Goal: Task Accomplishment & Management: Complete application form

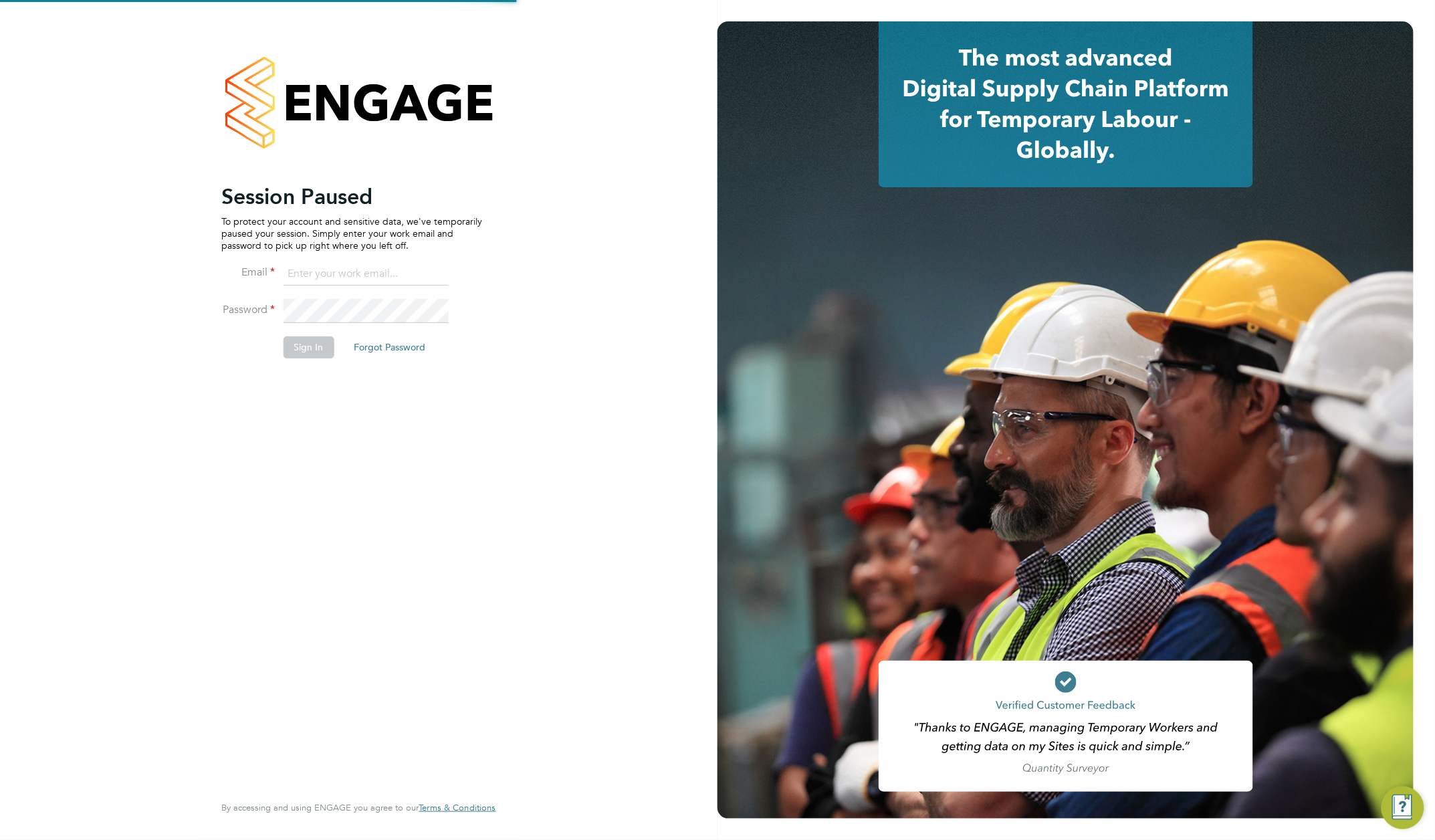
type input "rachel@e-personnel.co.uk"
click at [309, 346] on button "Sign In" at bounding box center [308, 347] width 51 height 21
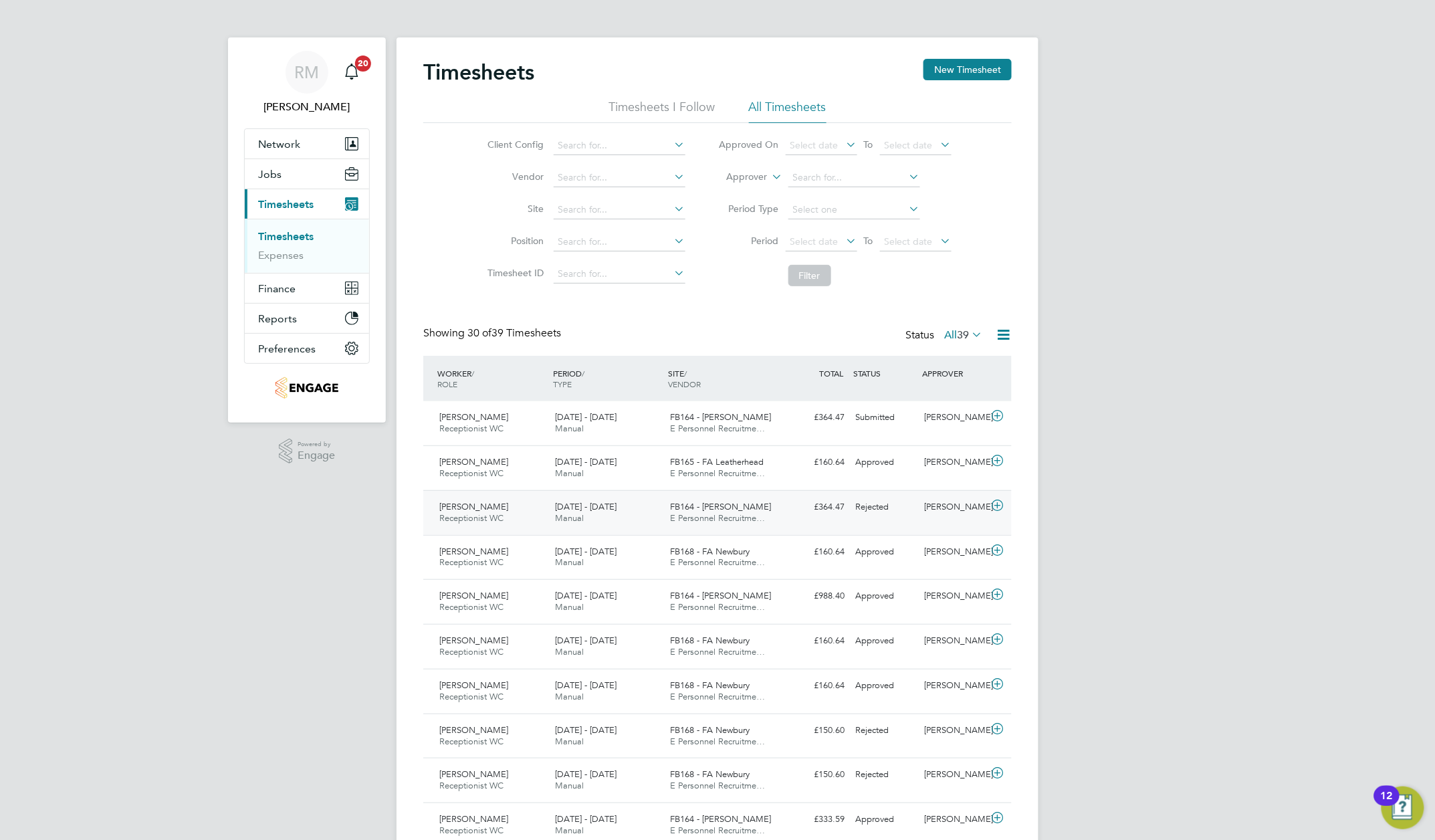
click at [999, 511] on icon at bounding box center [998, 505] width 17 height 11
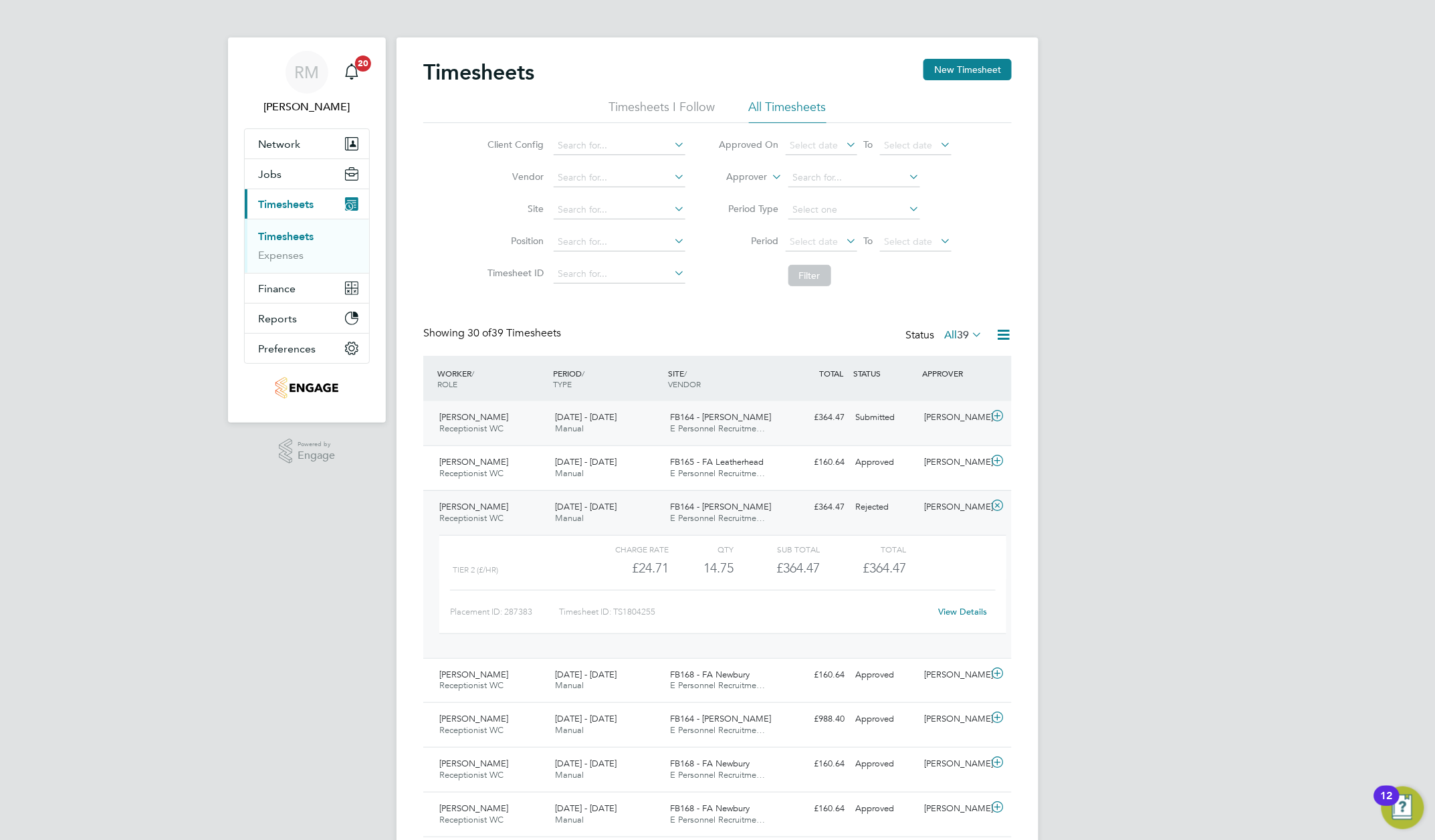
click at [998, 421] on icon at bounding box center [998, 416] width 17 height 11
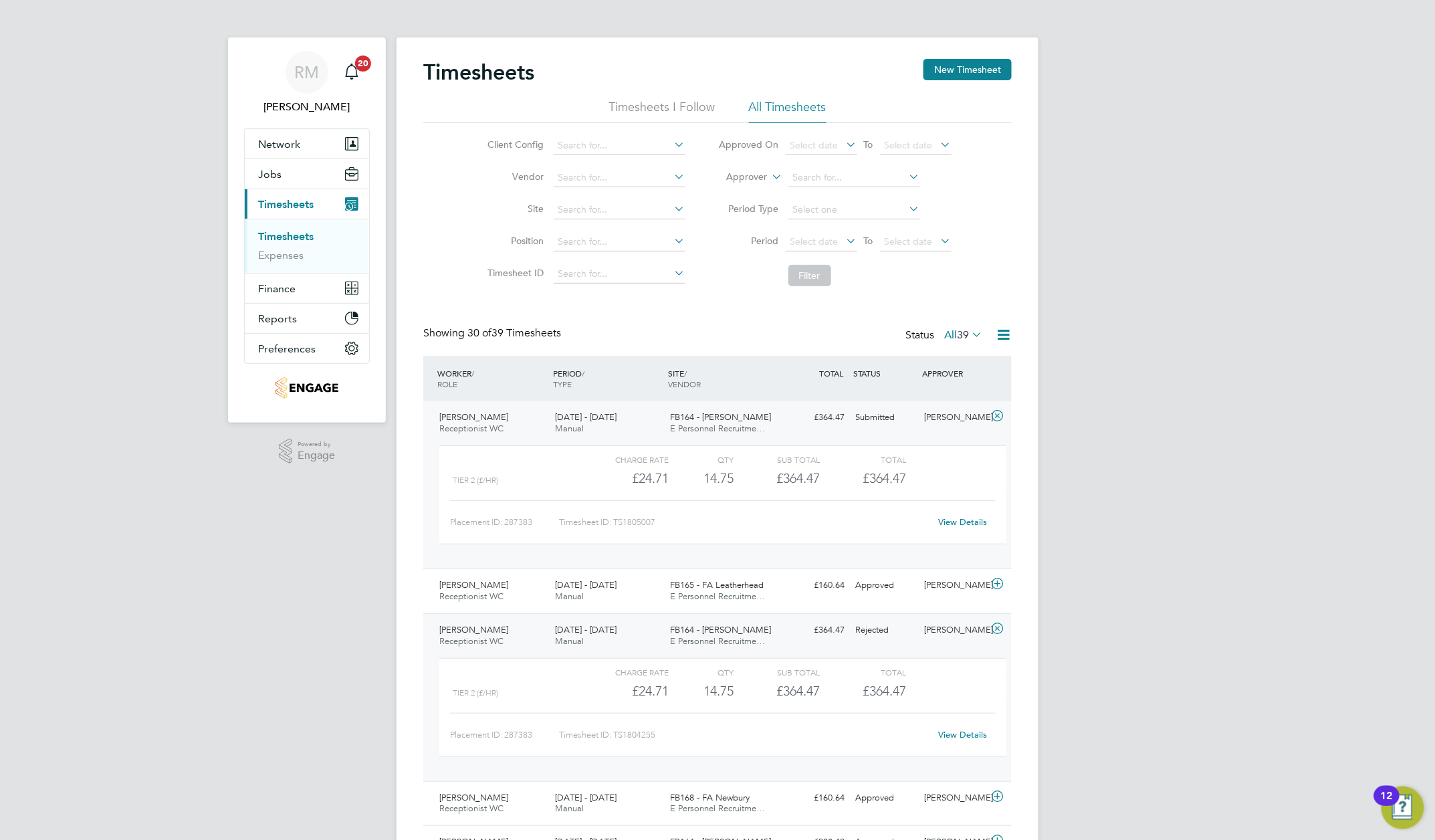
click at [959, 741] on link "View Details" at bounding box center [963, 734] width 49 height 12
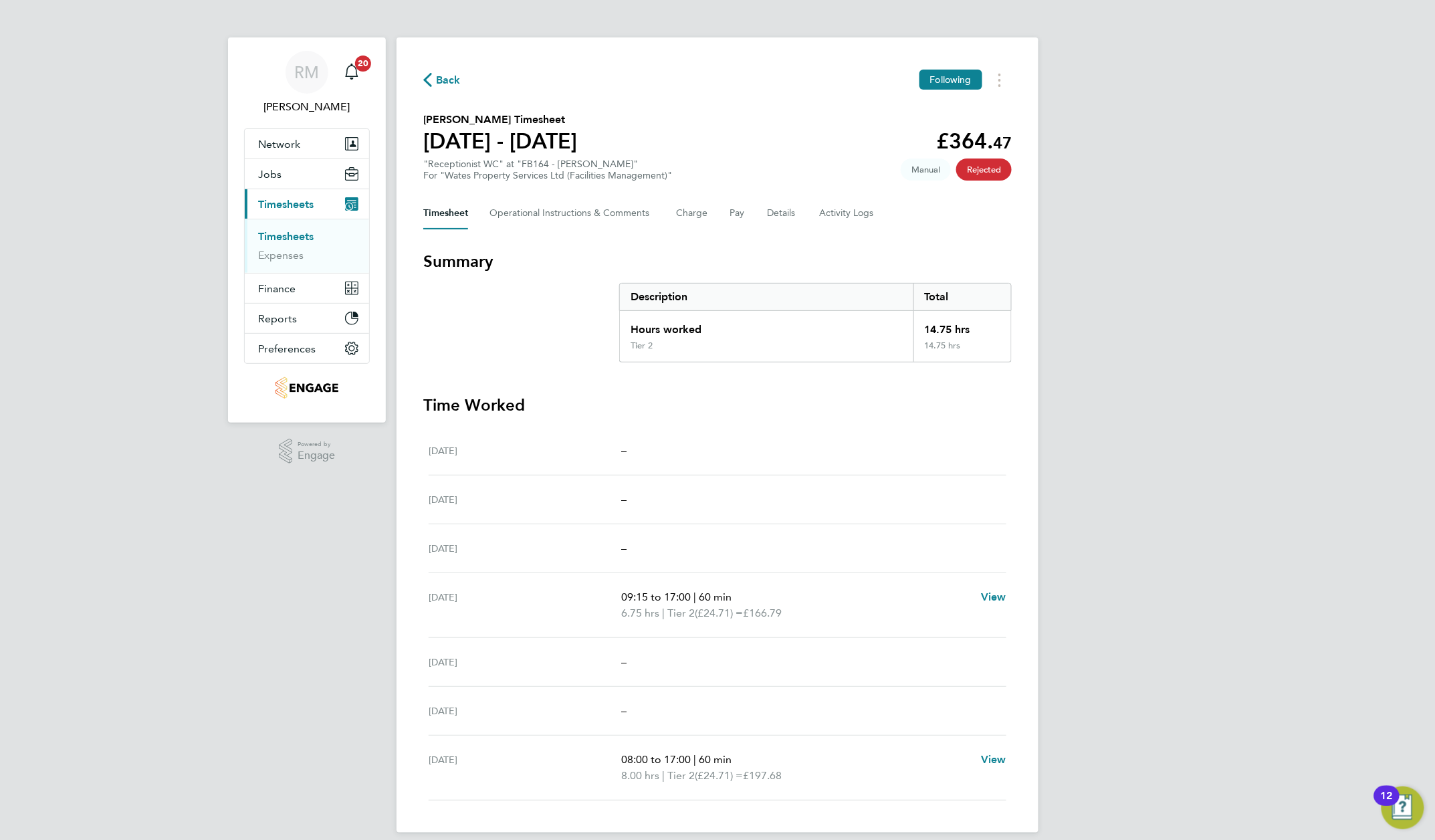
click at [446, 82] on span "Back" at bounding box center [448, 80] width 25 height 16
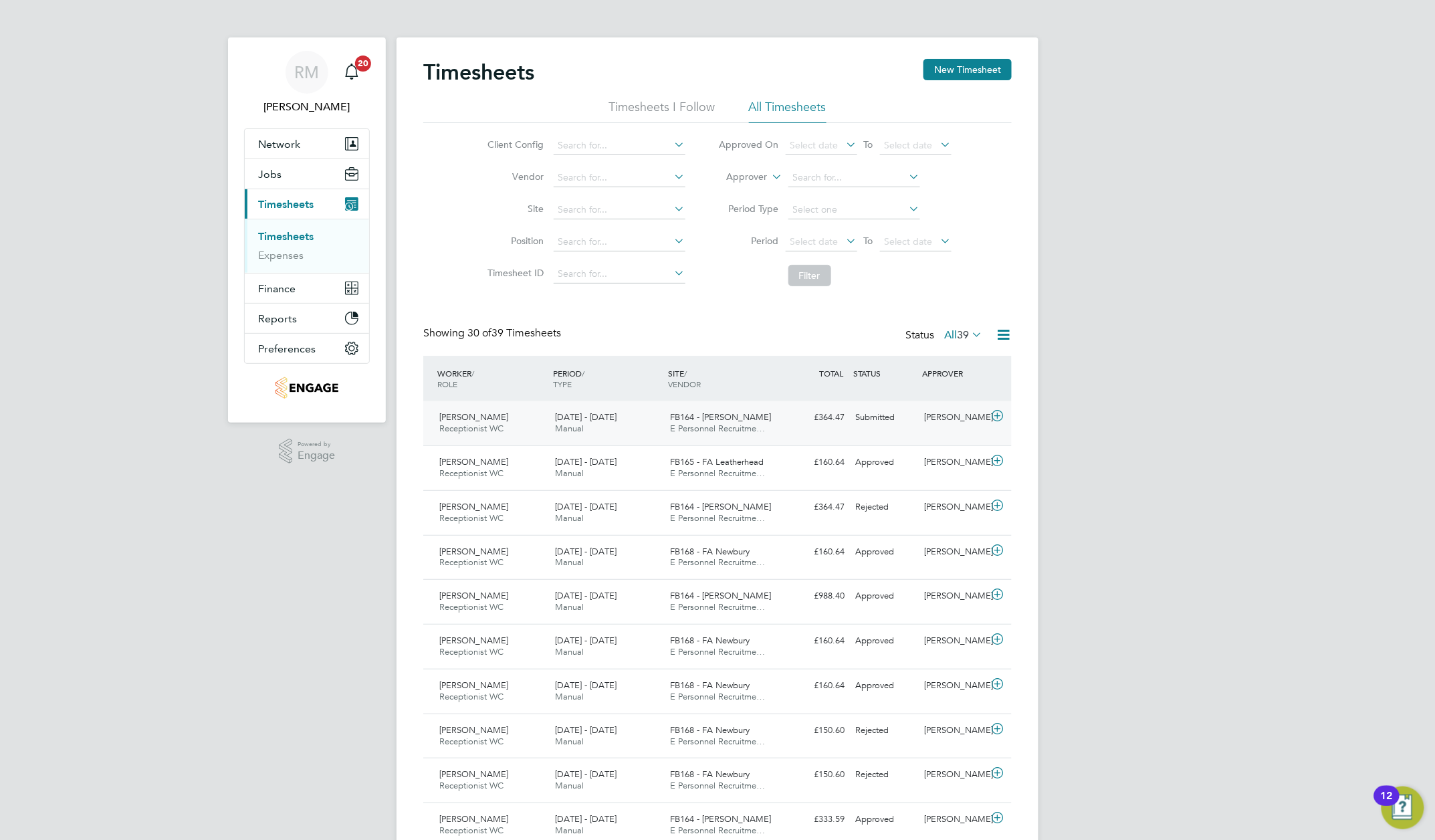
click at [996, 421] on icon at bounding box center [998, 416] width 17 height 11
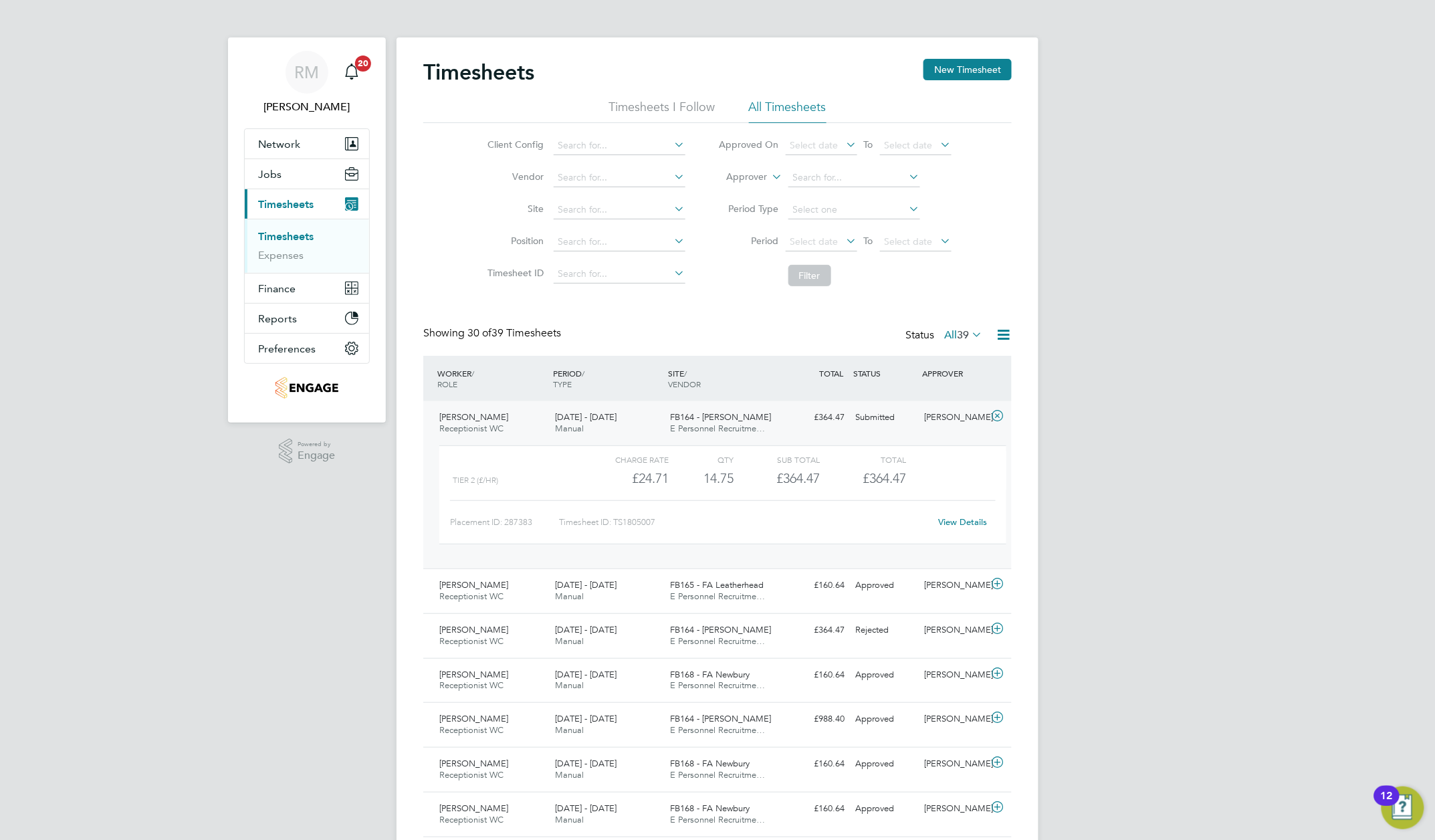
click at [961, 527] on link "View Details" at bounding box center [963, 521] width 49 height 12
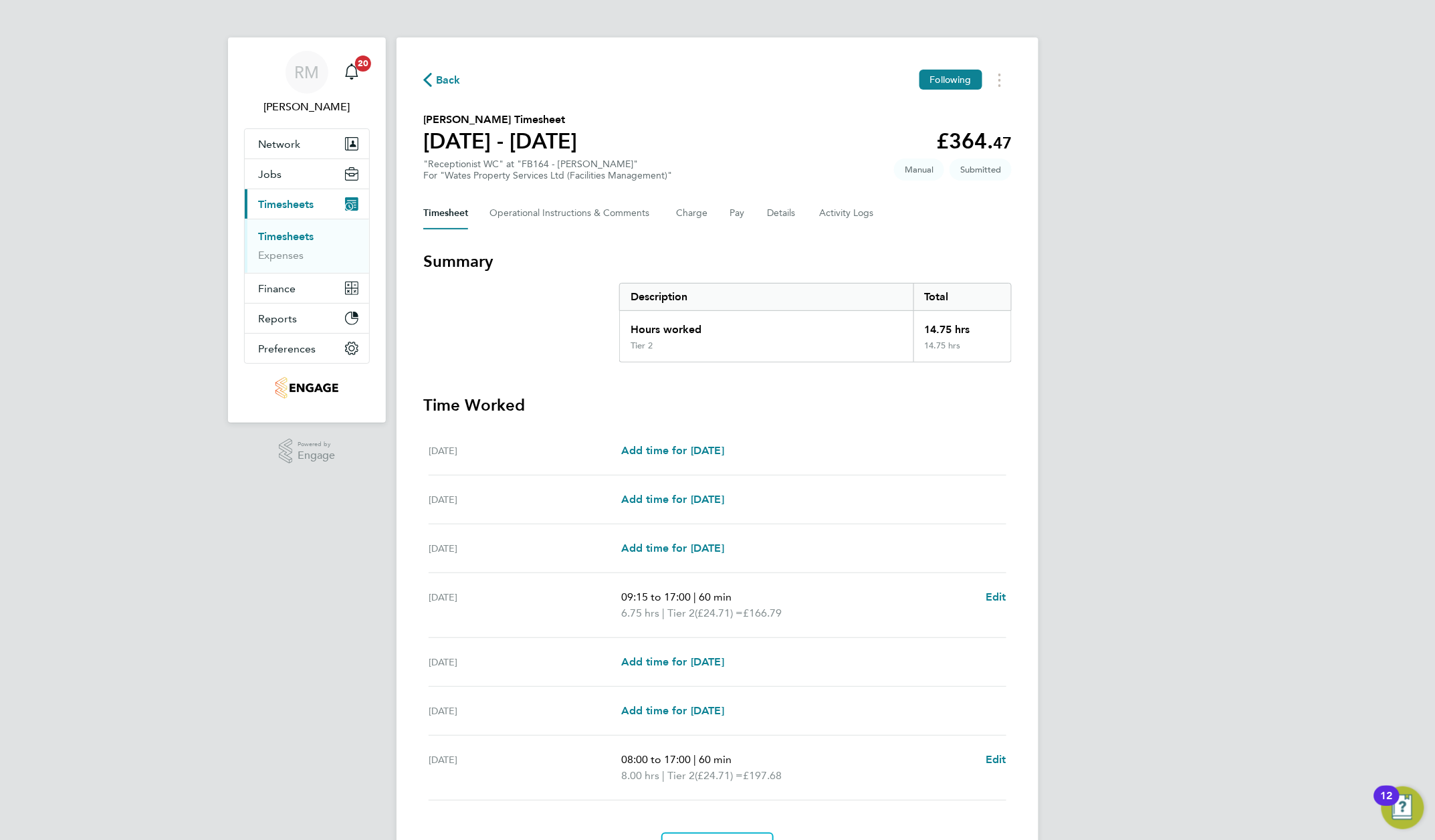
click at [447, 82] on span "Back" at bounding box center [448, 80] width 25 height 16
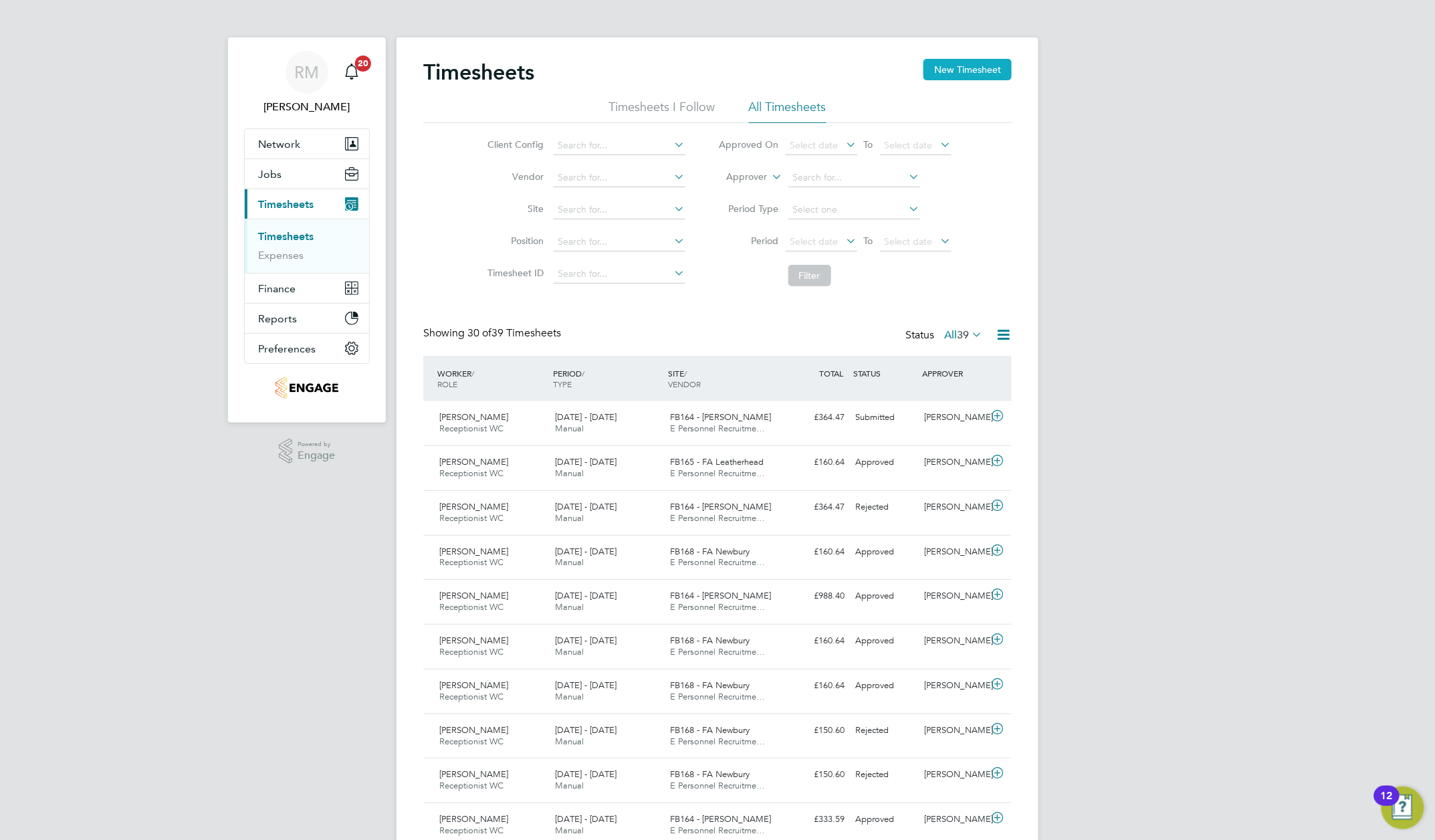
click at [956, 79] on button "New Timesheet" at bounding box center [967, 69] width 88 height 21
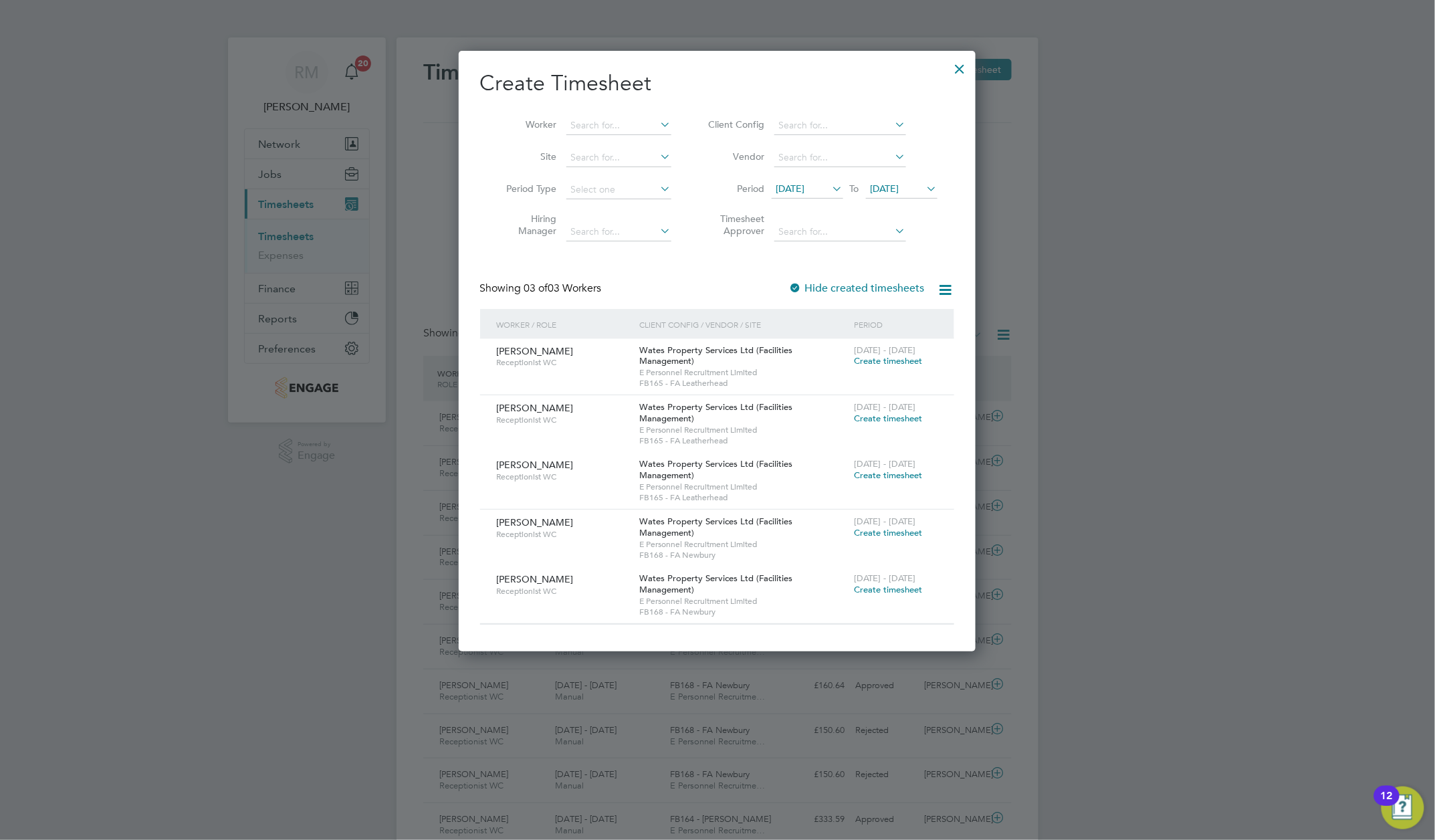
click at [830, 196] on icon at bounding box center [830, 188] width 0 height 19
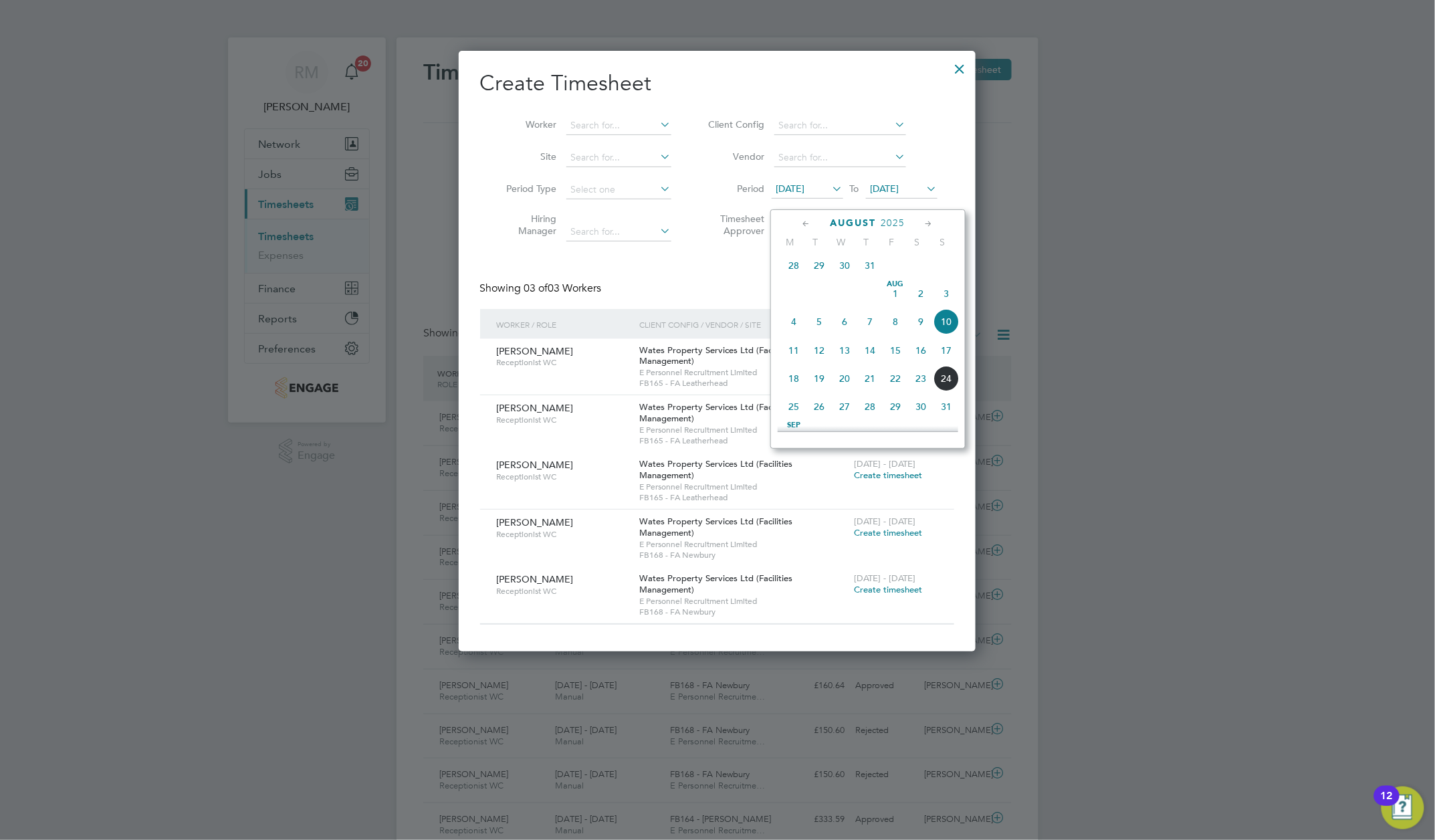
click at [793, 381] on span "18" at bounding box center [794, 378] width 26 height 26
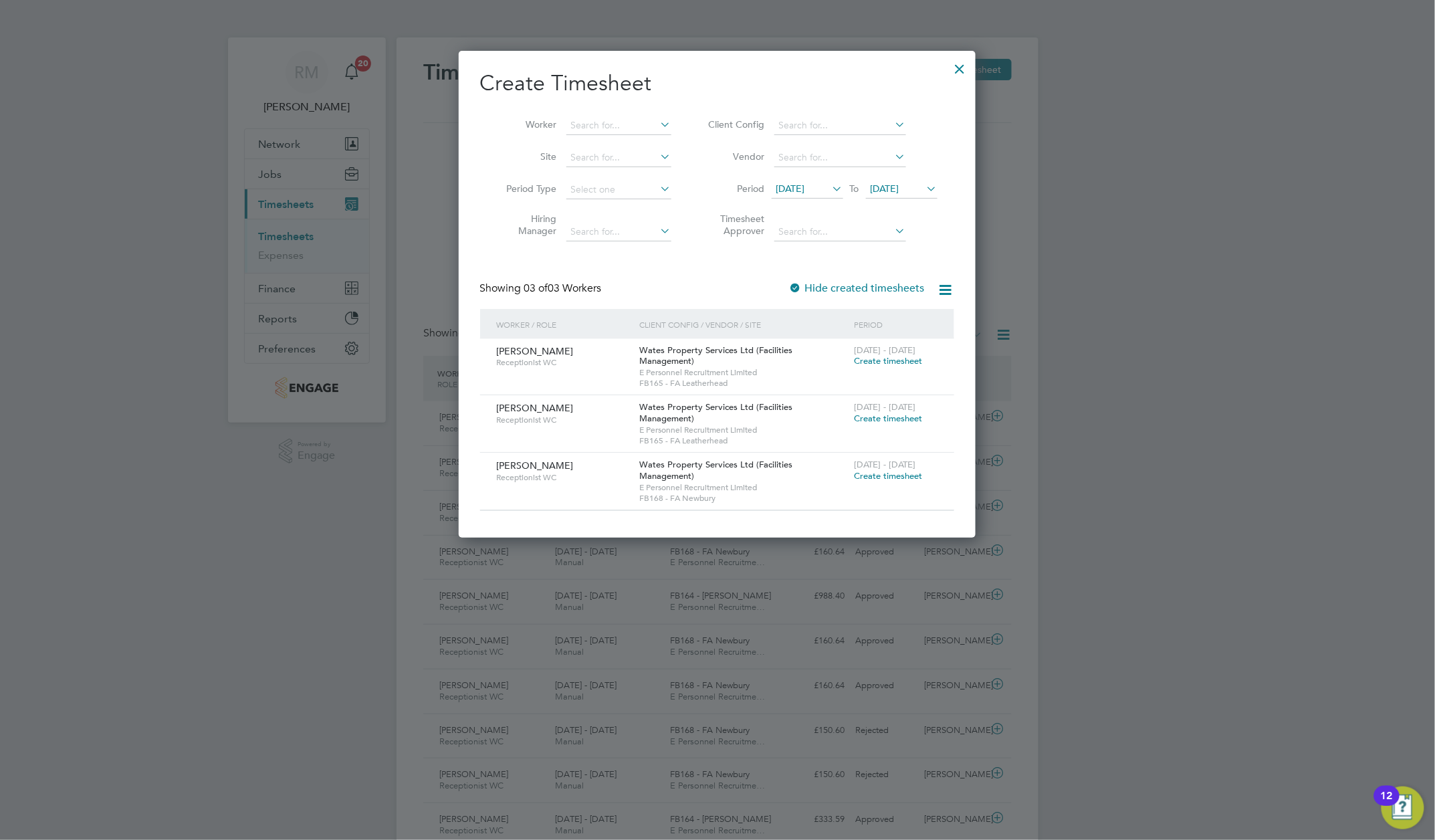
click at [924, 198] on icon at bounding box center [924, 188] width 0 height 19
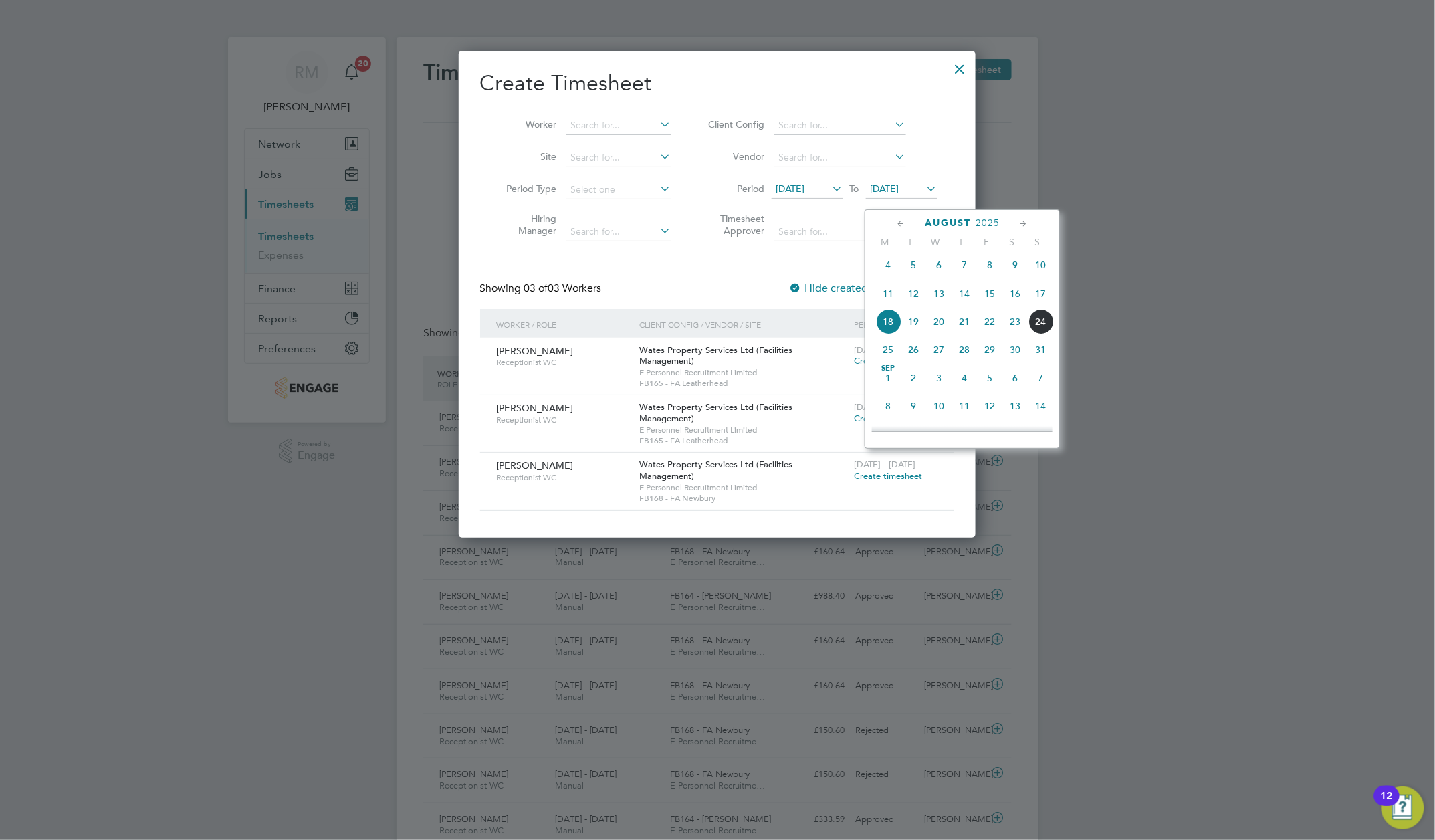
click at [1047, 328] on span "24" at bounding box center [1041, 321] width 26 height 26
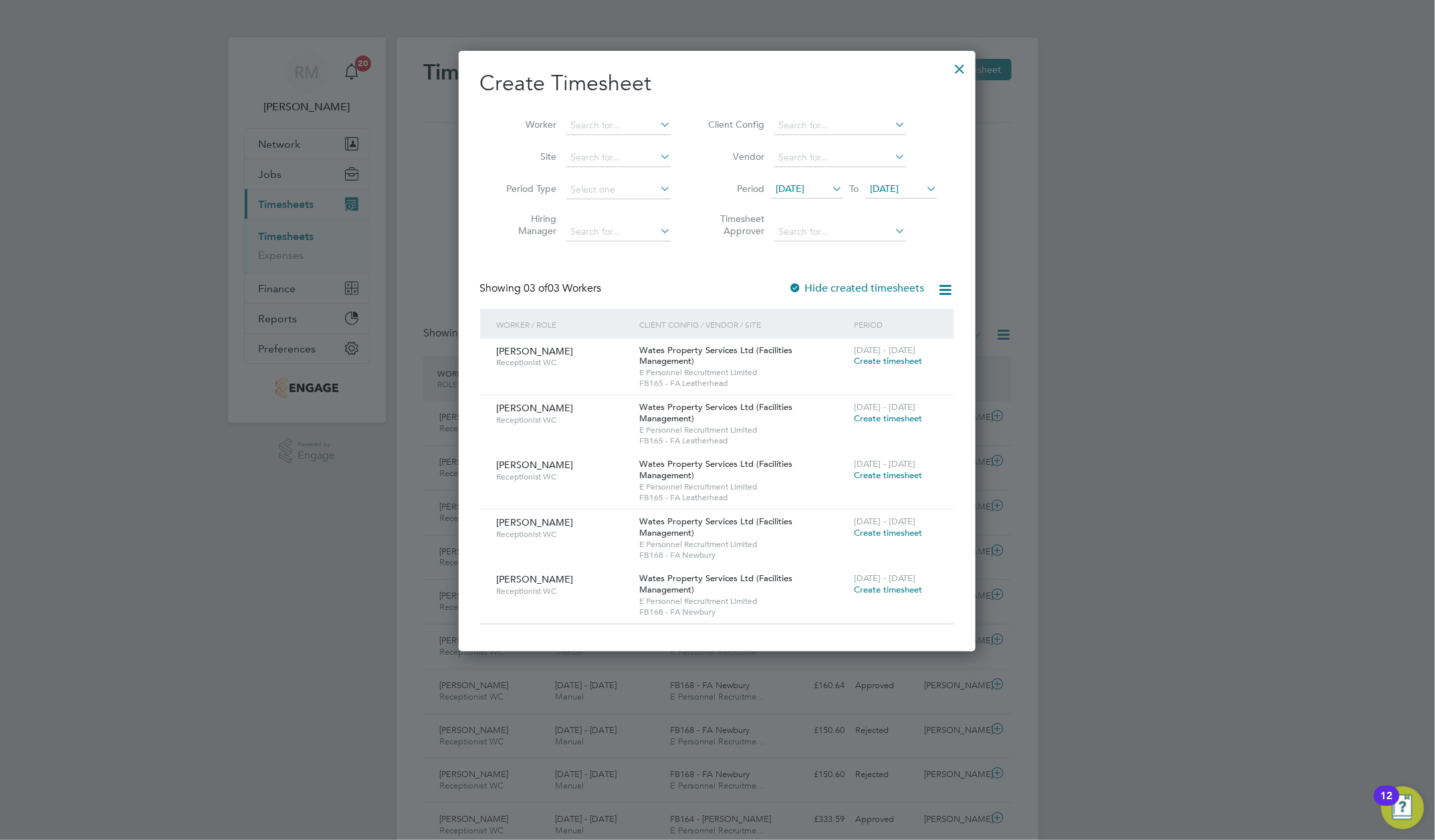
click at [830, 198] on icon at bounding box center [830, 188] width 0 height 19
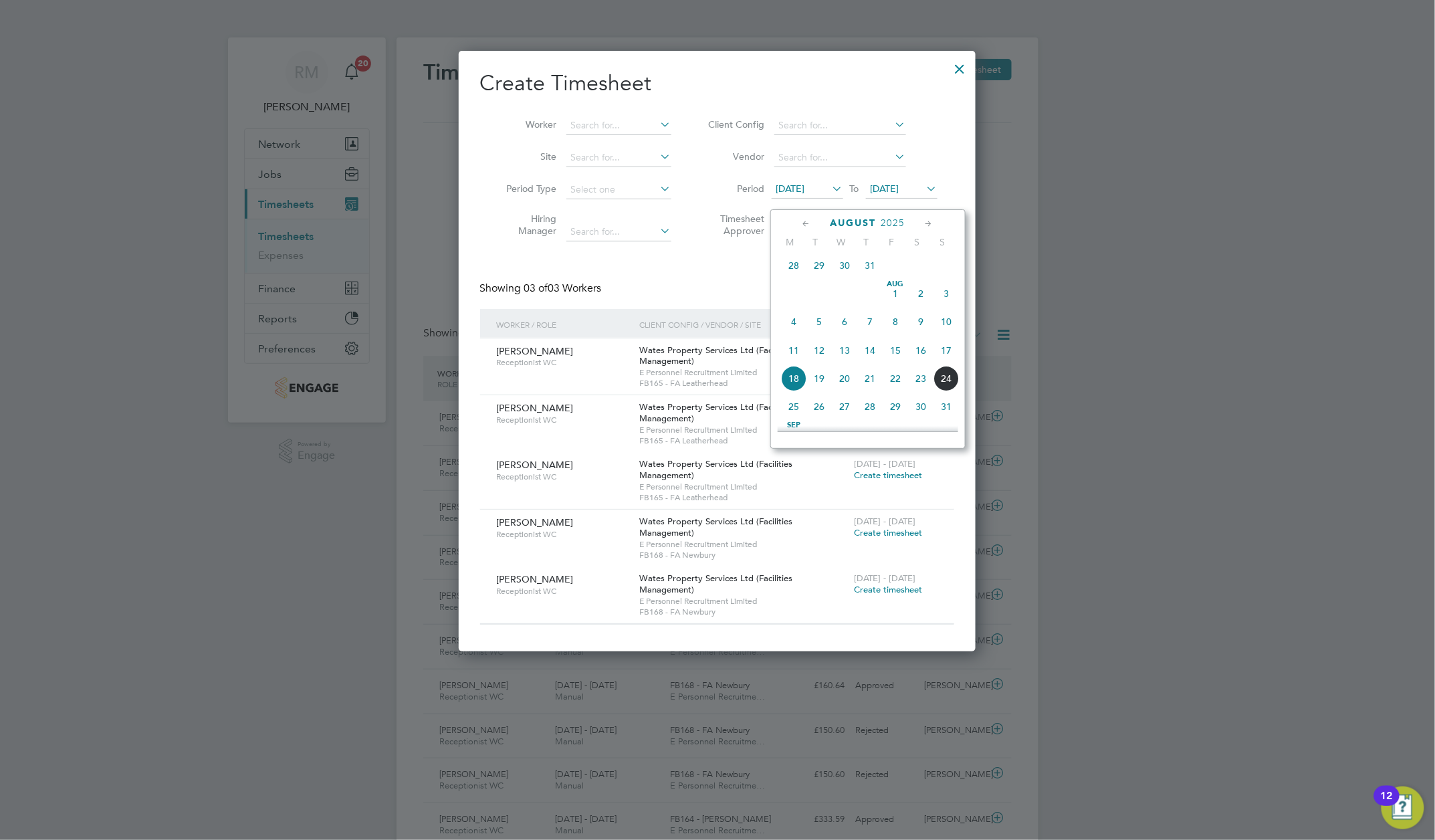
scroll to position [487, 0]
click at [793, 299] on span "11" at bounding box center [794, 293] width 26 height 26
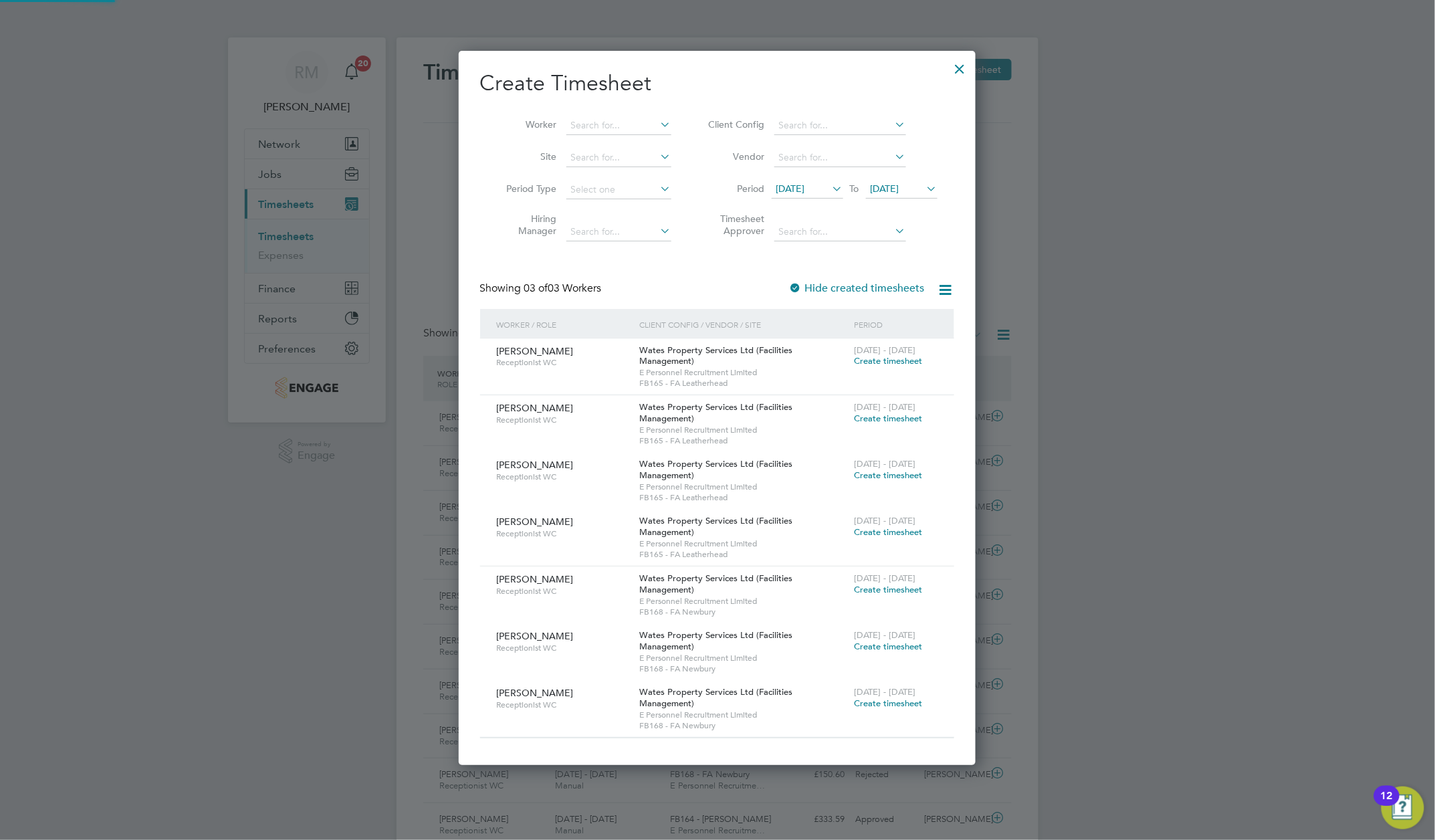
scroll to position [728, 518]
click at [963, 69] on div at bounding box center [960, 65] width 24 height 24
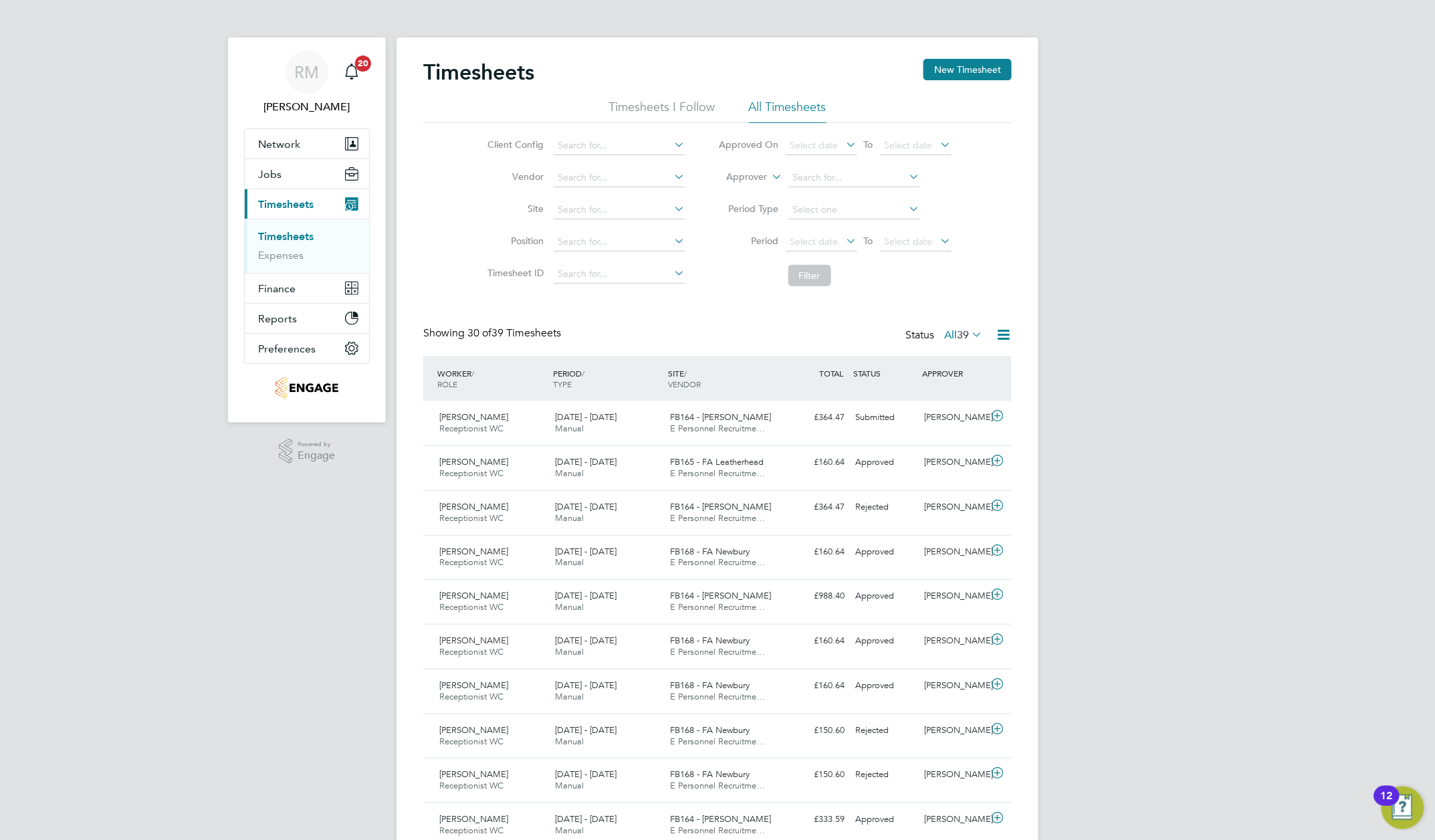
scroll to position [34, 116]
click at [270, 172] on span "Jobs" at bounding box center [270, 174] width 23 height 12
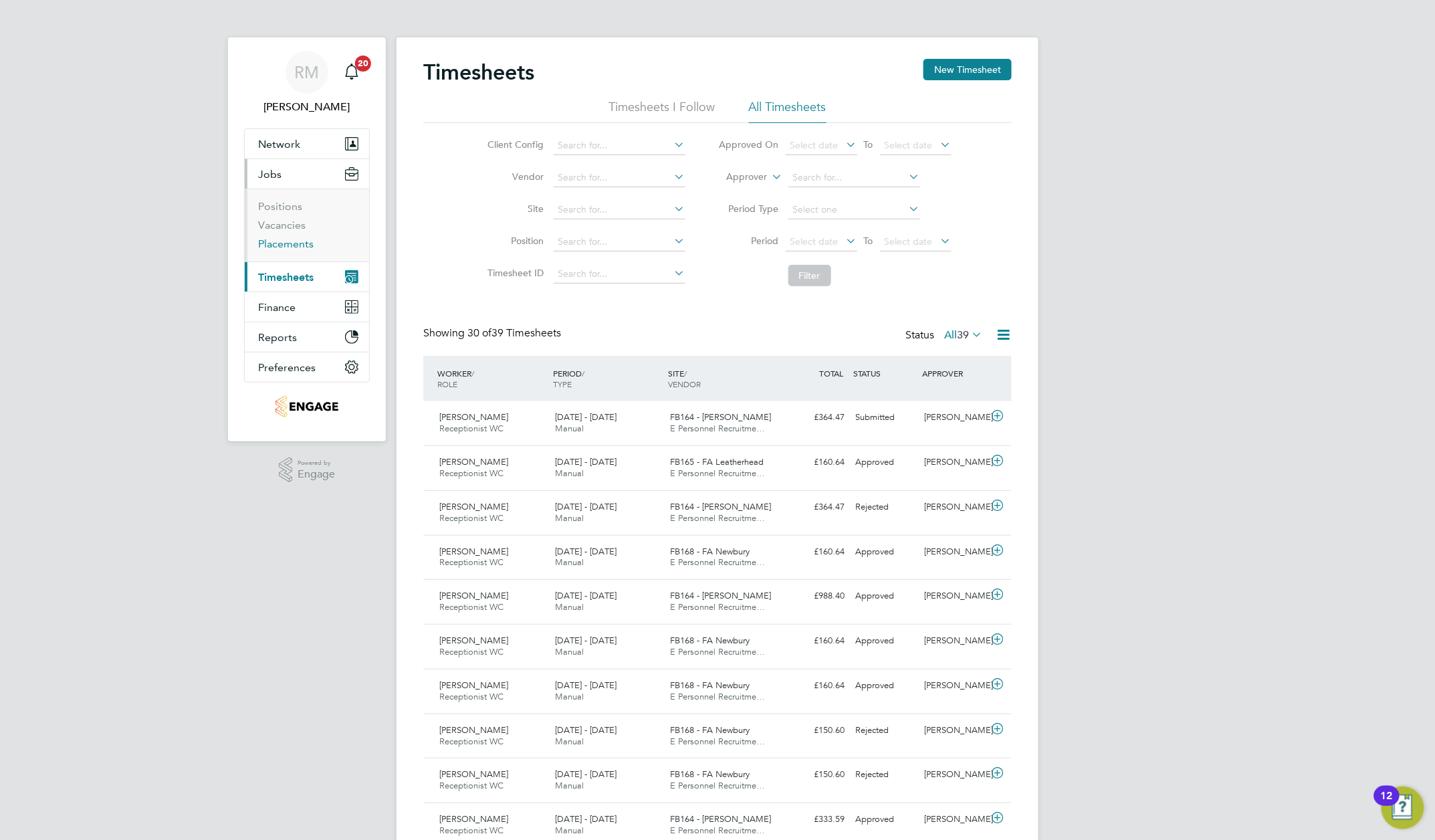
click at [277, 241] on link "Placements" at bounding box center [286, 243] width 56 height 12
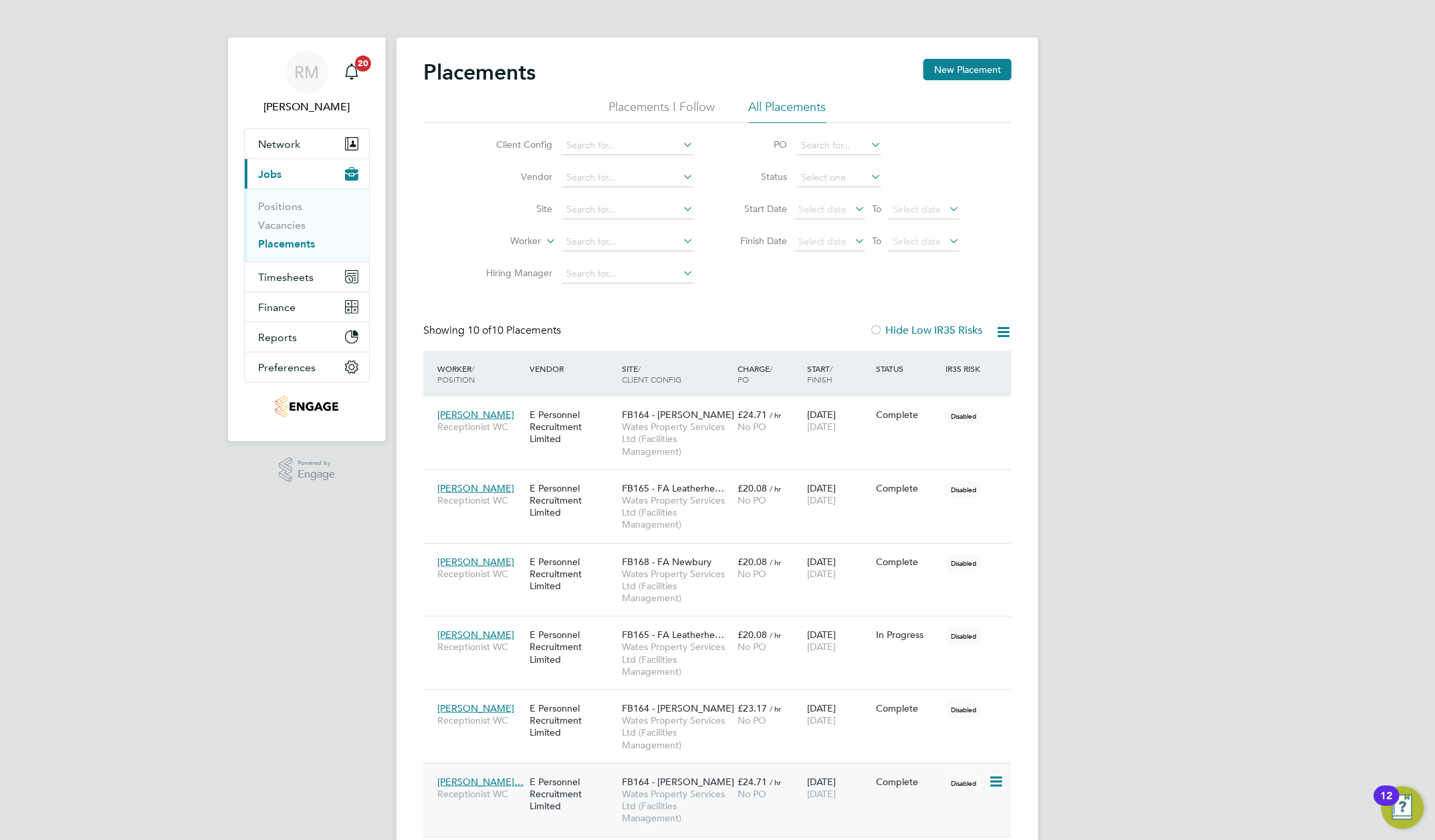
click at [490, 784] on span "Catherine Deter…" at bounding box center [480, 782] width 86 height 12
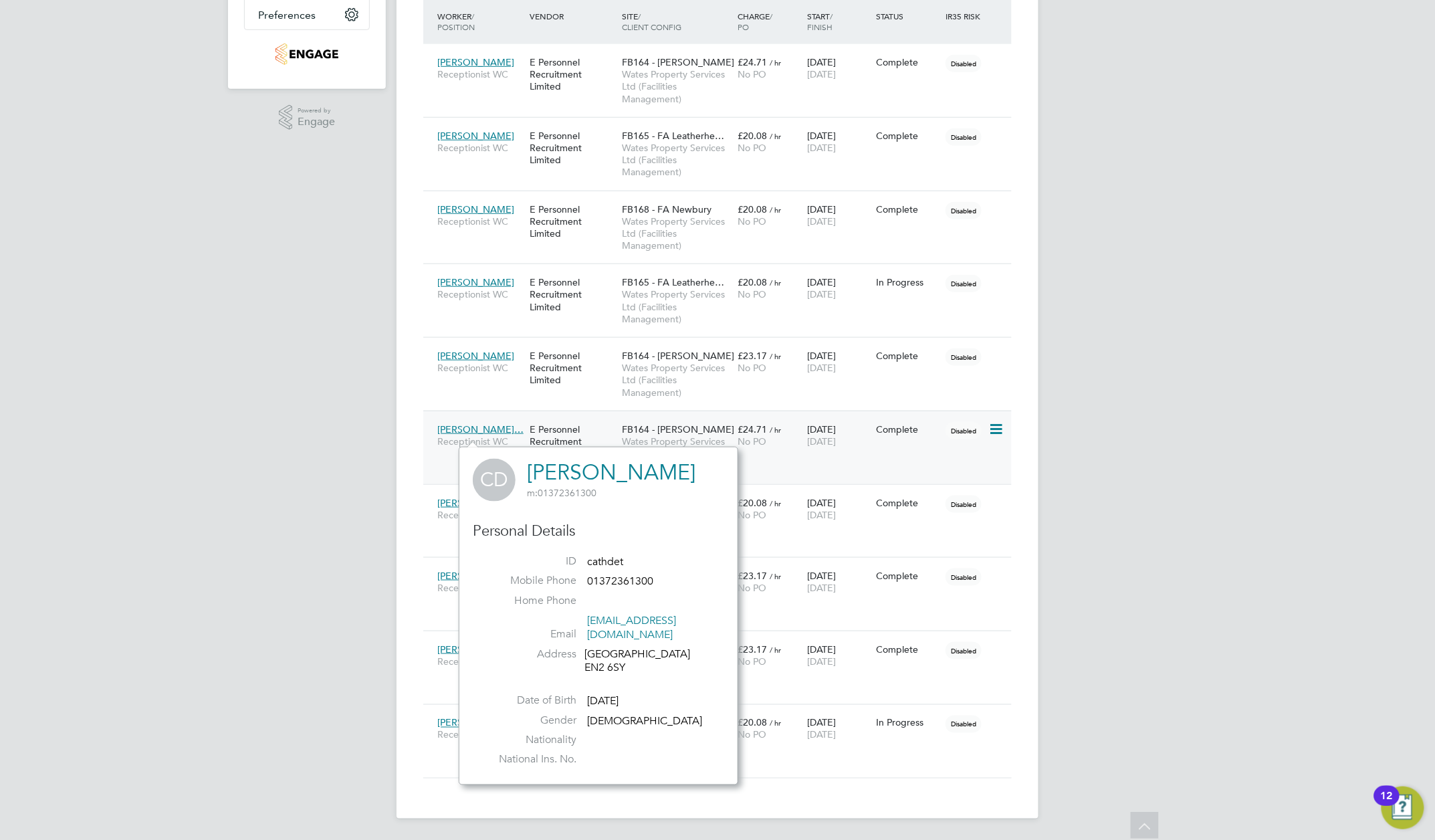
click at [804, 435] on div "09 May 2025 15 Aug 2025" at bounding box center [838, 435] width 69 height 37
